Goal: Task Accomplishment & Management: Complete application form

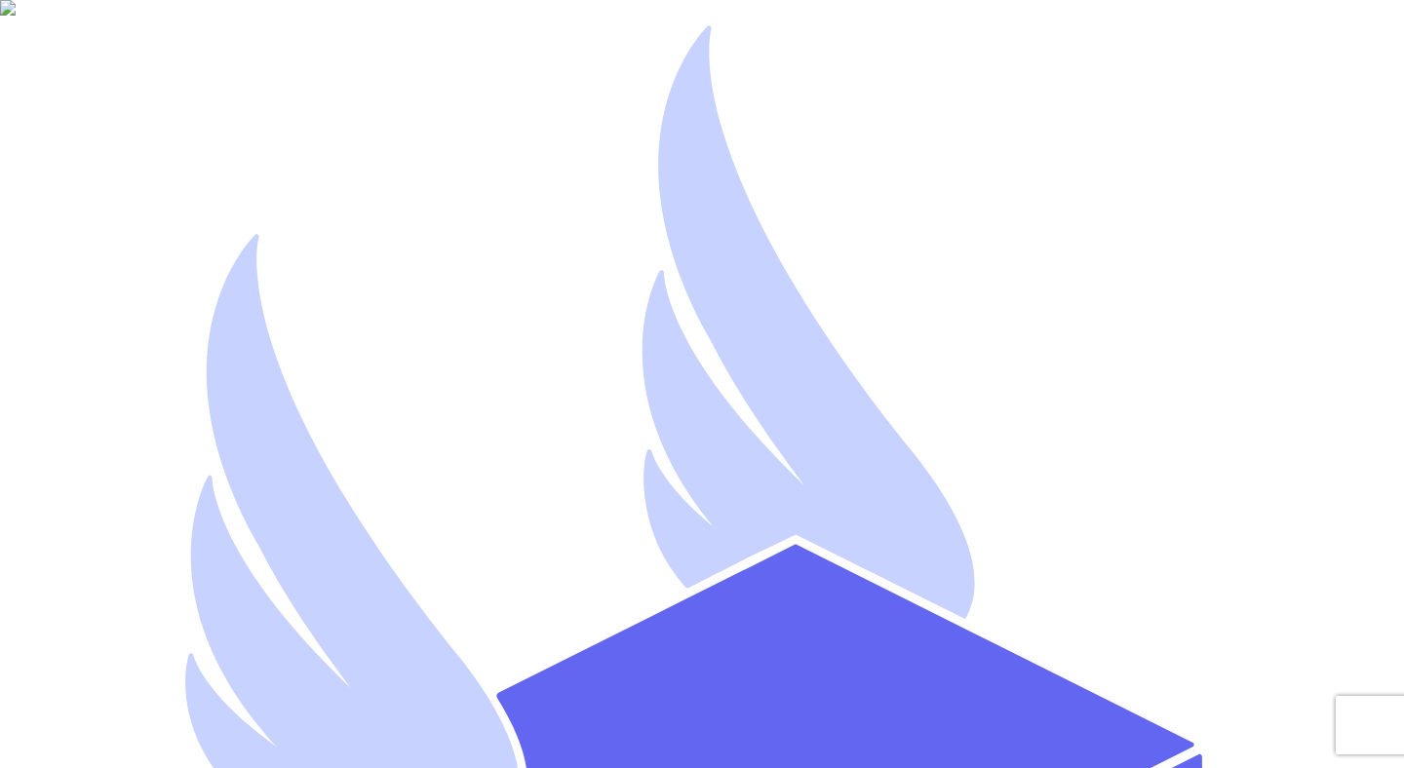
type input "Mutahhar Thryftship"
paste input "mutahhar.[PERSON_NAME]+[DOMAIN_NAME]"
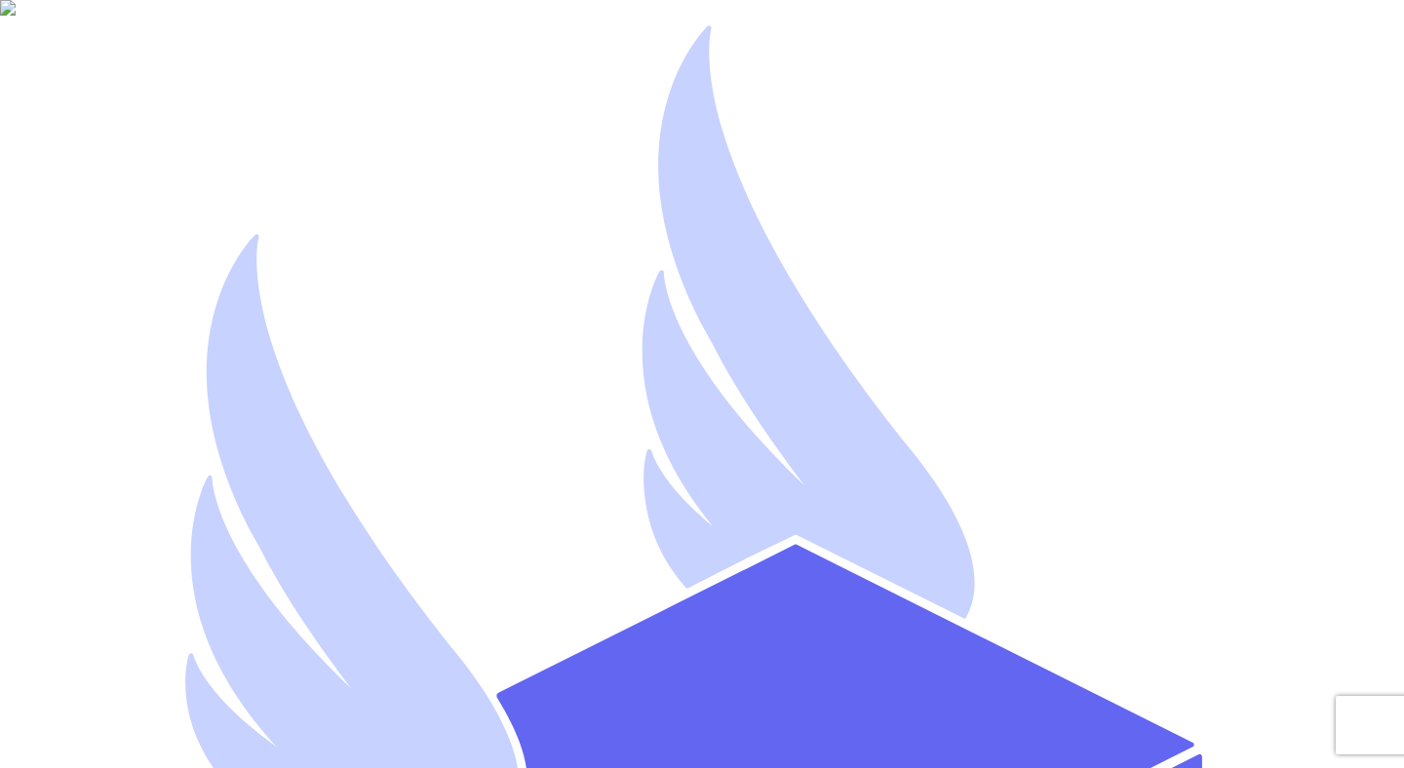
drag, startPoint x: 261, startPoint y: 290, endPoint x: 374, endPoint y: 290, distance: 113.1
type input "mutahharahmad1199"
paste input "[EMAIL_ADDRESS][DOMAIN_NAME]"
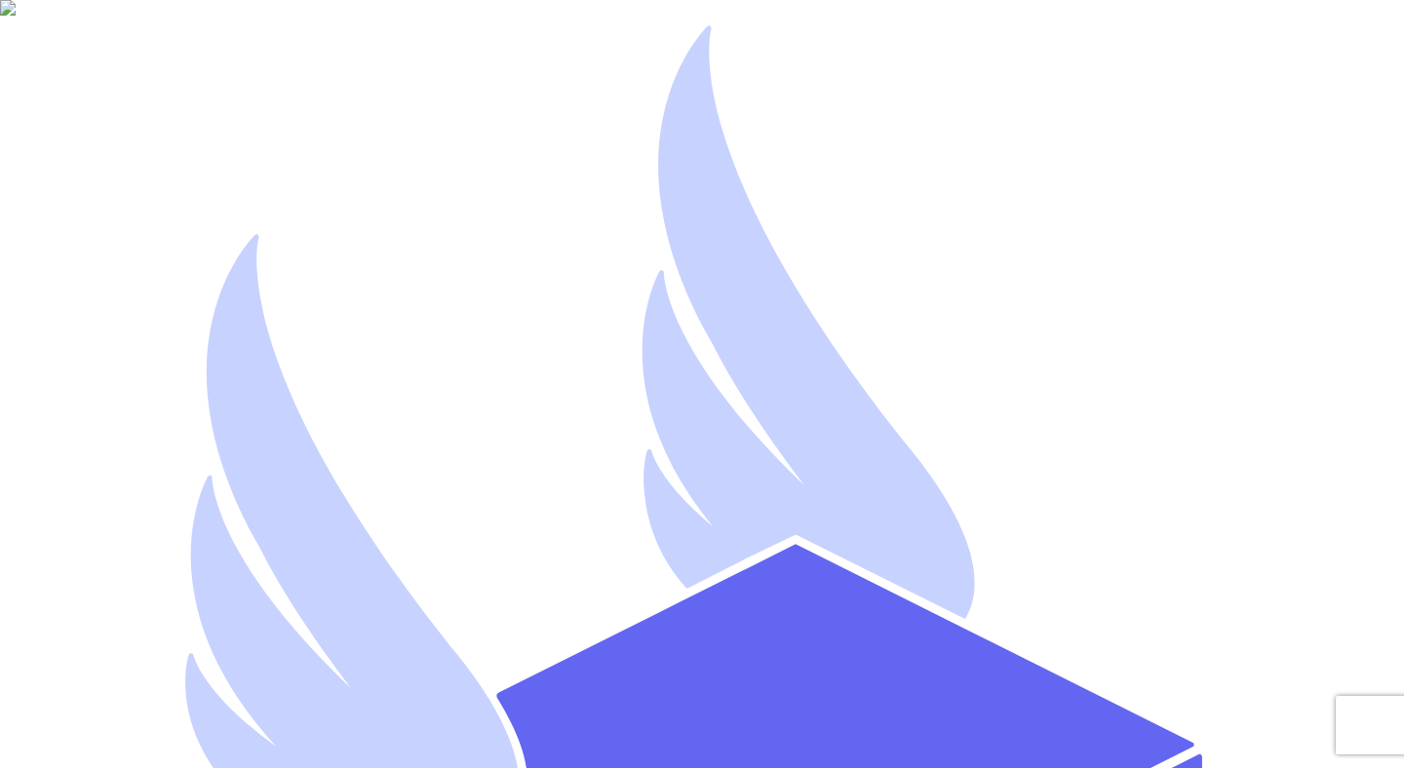
type input "[EMAIL_ADDRESS][DOMAIN_NAME]"
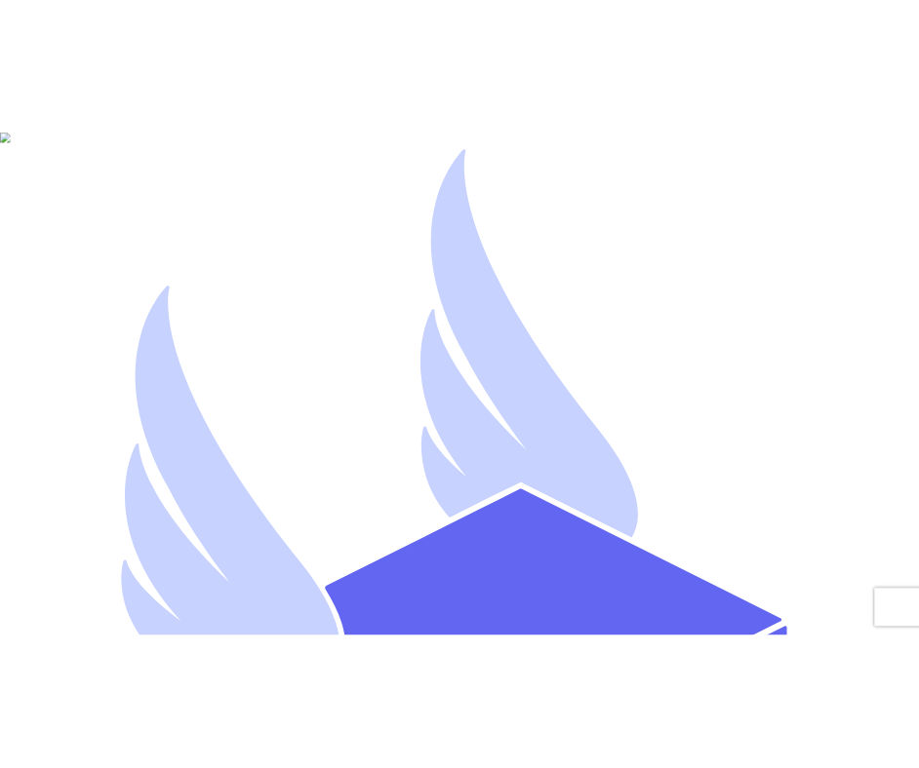
scroll to position [32, 0]
